Goal: Task Accomplishment & Management: Use online tool/utility

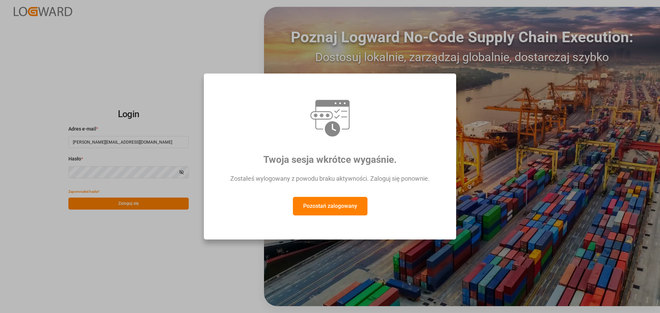
click at [348, 204] on font "Pozostań zalogowany" at bounding box center [330, 206] width 54 height 7
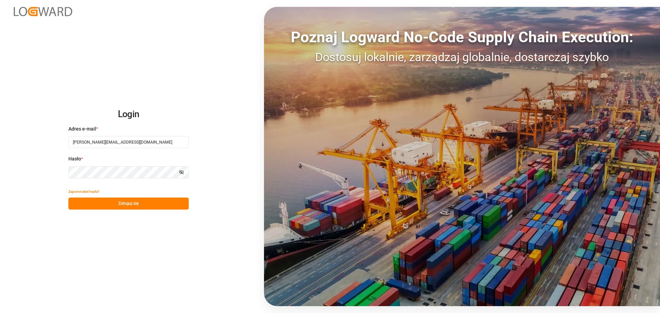
click at [120, 204] on font "Zaloguj się" at bounding box center [128, 203] width 21 height 5
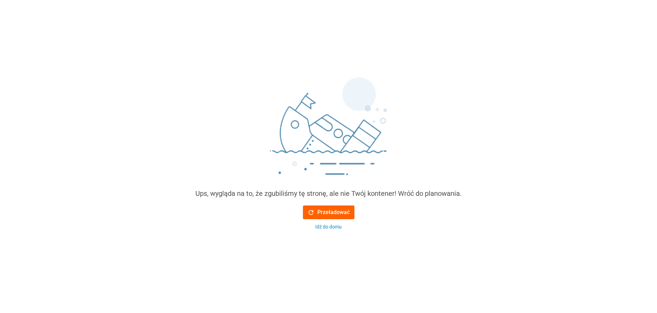
click at [330, 214] on font "Przeładować" at bounding box center [334, 212] width 32 height 7
